Goal: Task Accomplishment & Management: Manage account settings

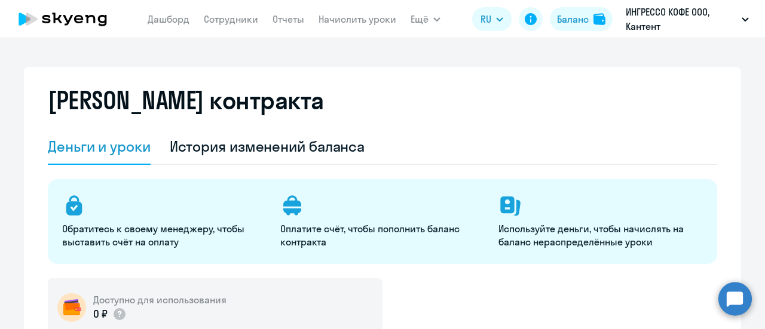
select select "english_adult_not_native_speaker"
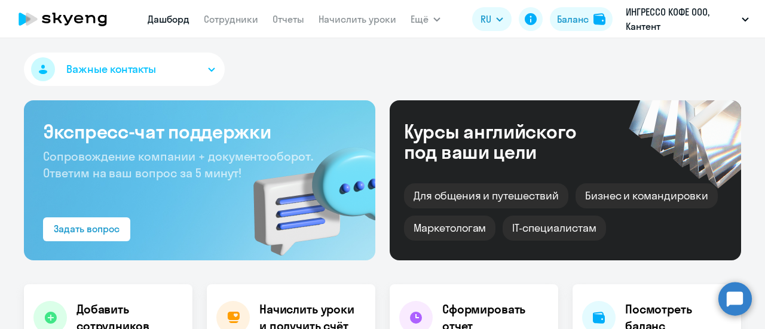
select select "30"
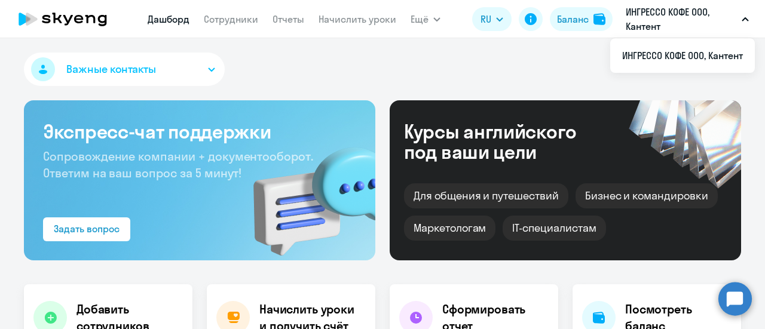
drag, startPoint x: 757, startPoint y: 33, endPoint x: 764, endPoint y: 69, distance: 37.0
click at [764, 69] on app-root "[PERSON_NAME] Отчеты Начислить уроки Ещё Дашборд Сотрудники Отчеты Начислить ур…" at bounding box center [382, 164] width 765 height 329
click at [594, 14] on img at bounding box center [599, 19] width 12 height 12
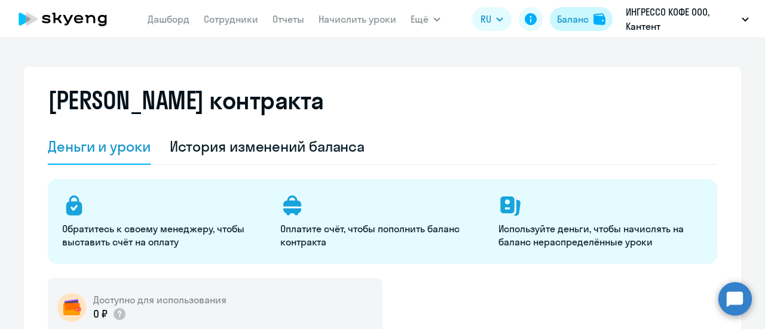
select select "english_adult_not_native_speaker"
click at [177, 20] on link "Дашборд" at bounding box center [169, 19] width 42 height 12
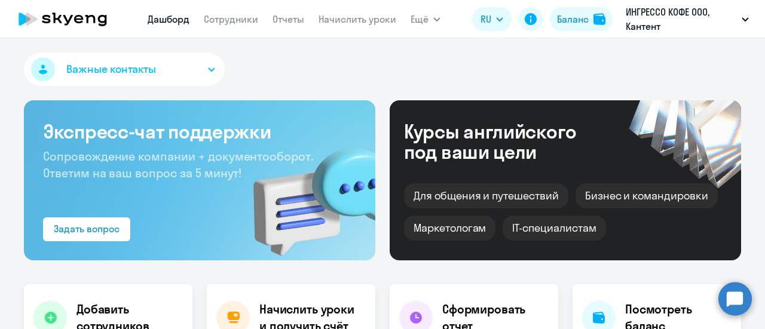
select select "30"
click at [235, 32] on app-header "[PERSON_NAME] Отчеты Начислить уроки Ещё Дашборд Сотрудники Отчеты Начислить ур…" at bounding box center [382, 19] width 765 height 38
click at [220, 16] on link "Сотрудники" at bounding box center [231, 19] width 54 height 12
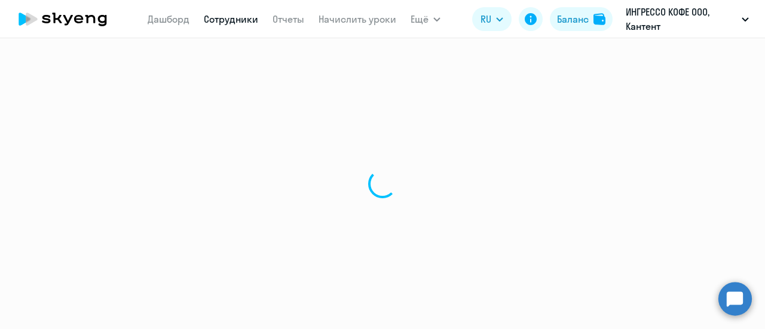
select select "30"
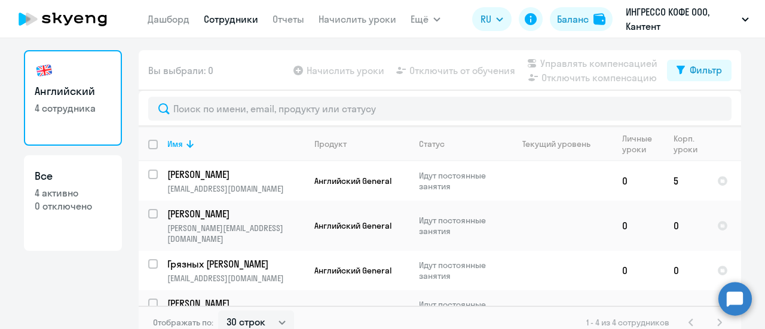
scroll to position [53, 0]
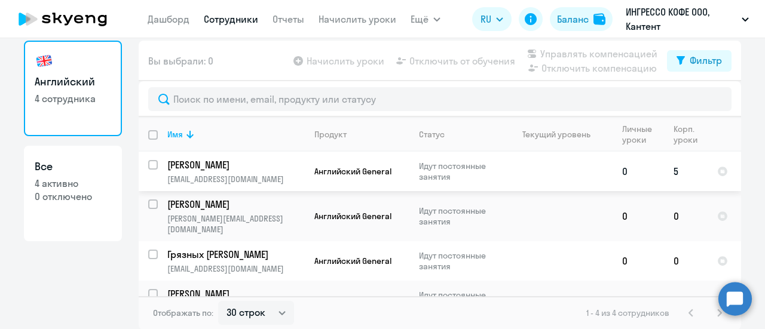
click at [634, 168] on td "0" at bounding box center [637, 171] width 51 height 39
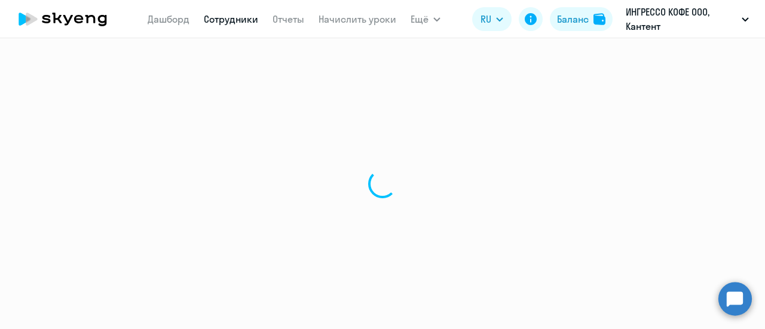
select select "english"
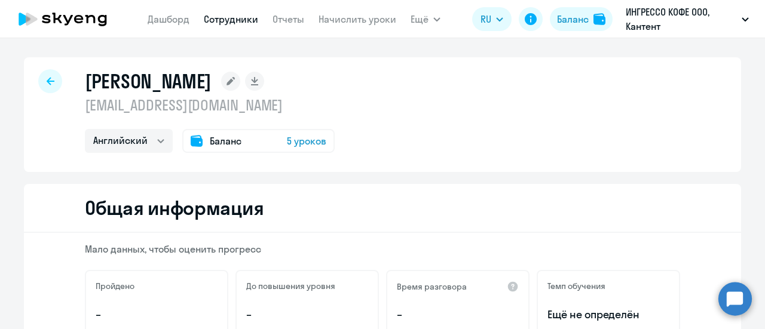
click at [292, 137] on span "5 уроков" at bounding box center [306, 141] width 39 height 14
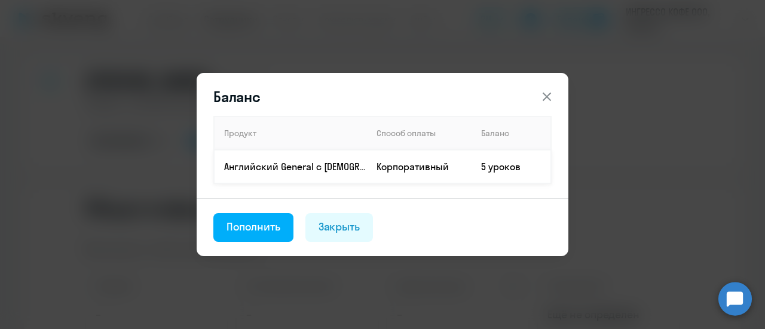
click at [404, 158] on td "Корпоративный" at bounding box center [419, 166] width 105 height 33
click at [358, 220] on div "Закрыть" at bounding box center [339, 227] width 42 height 16
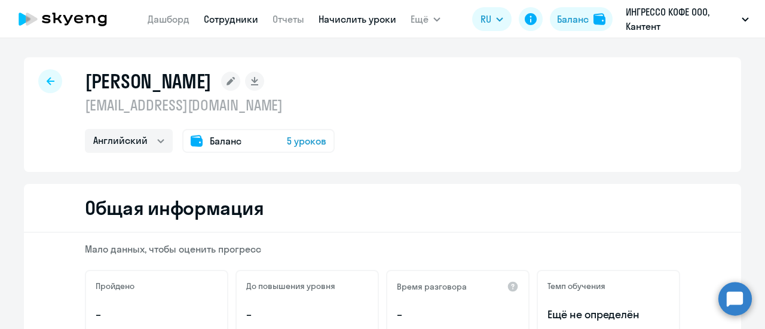
click at [351, 24] on link "Начислить уроки" at bounding box center [357, 19] width 78 height 12
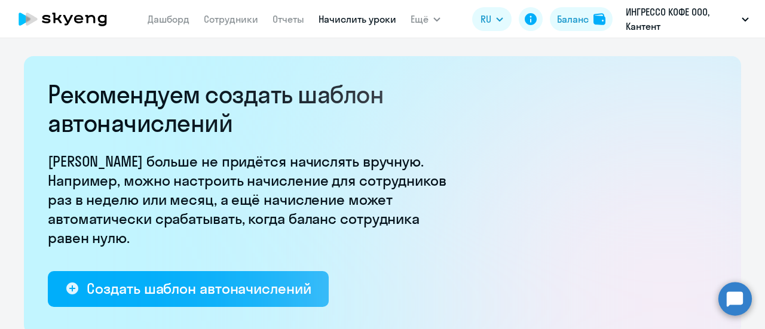
select select "10"
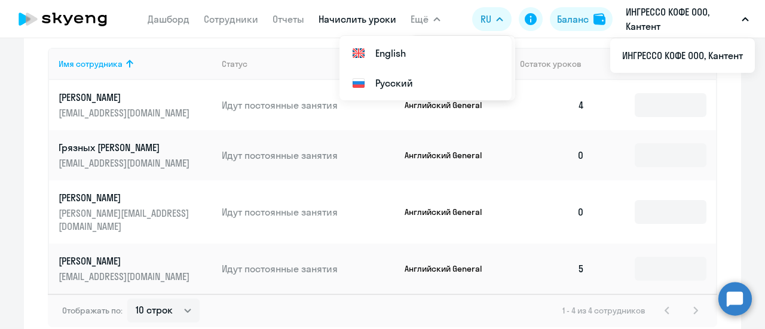
scroll to position [532, 0]
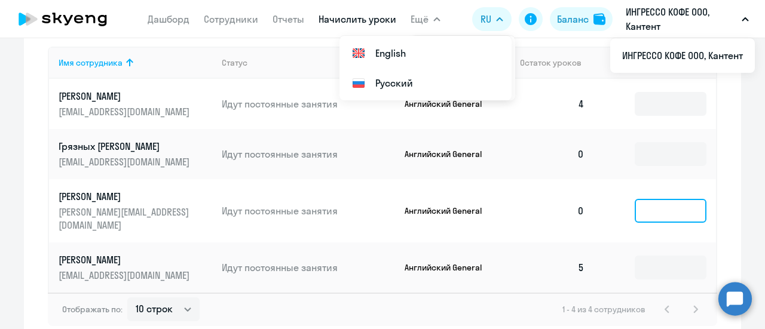
click at [665, 211] on input at bounding box center [670, 211] width 72 height 24
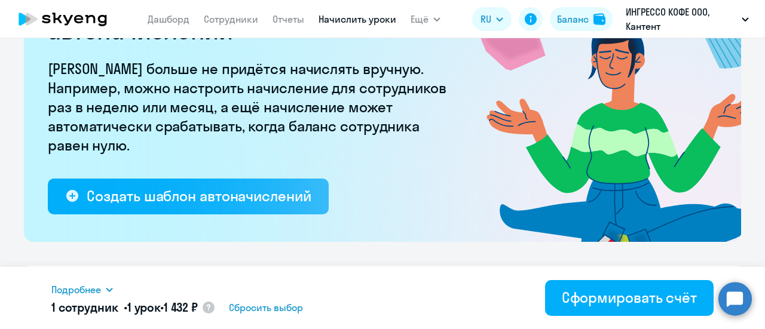
scroll to position [0, 0]
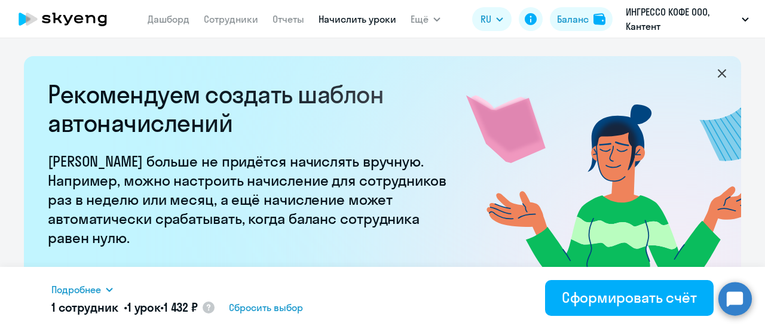
type input "1"
